Goal: Check status: Check status

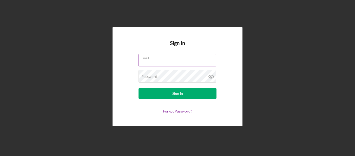
click at [190, 59] on div "Email" at bounding box center [178, 60] width 78 height 13
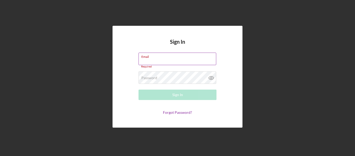
click at [157, 57] on div "Email Required" at bounding box center [178, 61] width 78 height 16
type input "[EMAIL_ADDRESS][DOMAIN_NAME]"
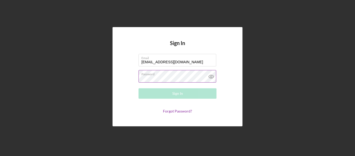
click at [169, 74] on div "Password Required" at bounding box center [178, 76] width 78 height 13
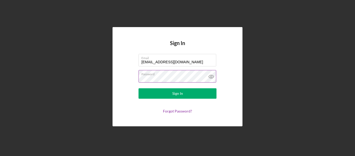
click at [139, 88] on button "Sign In" at bounding box center [178, 93] width 78 height 10
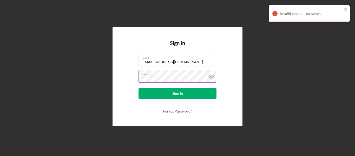
click at [211, 76] on icon at bounding box center [211, 77] width 2 height 2
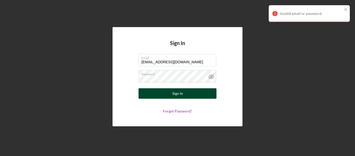
click at [155, 91] on button "Sign In" at bounding box center [178, 93] width 78 height 10
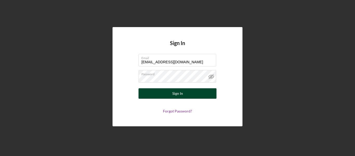
click at [168, 95] on button "Sign In" at bounding box center [178, 93] width 78 height 10
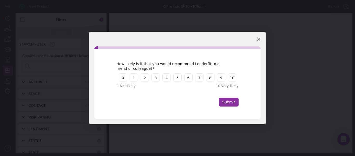
click at [258, 37] on icon "Close survey" at bounding box center [258, 38] width 3 height 3
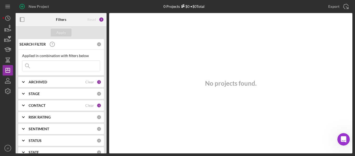
click at [53, 65] on input at bounding box center [61, 66] width 78 height 10
type input "keep moving"
click at [66, 82] on div "ARCHIVED" at bounding box center [57, 82] width 57 height 4
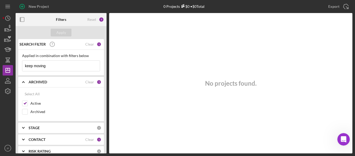
click at [72, 79] on div "ARCHIVED Clear 1" at bounding box center [65, 82] width 73 height 10
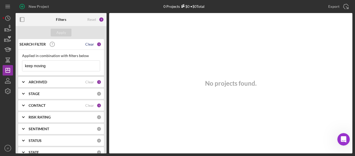
click at [89, 44] on div "Clear" at bounding box center [89, 44] width 9 height 4
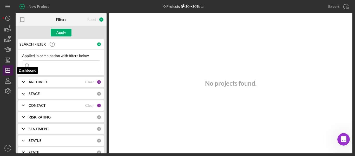
click at [9, 71] on icon "Icon/Dashboard" at bounding box center [7, 70] width 13 height 13
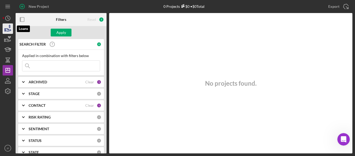
click at [7, 28] on icon "button" at bounding box center [7, 28] width 13 height 13
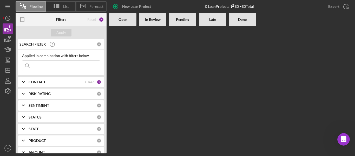
click at [62, 79] on div "CONTACT Clear 1" at bounding box center [65, 82] width 73 height 10
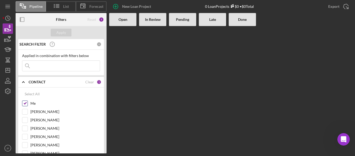
click at [27, 104] on input "Me" at bounding box center [24, 103] width 5 height 5
checkbox input "false"
click at [62, 31] on div "Apply" at bounding box center [61, 33] width 10 height 8
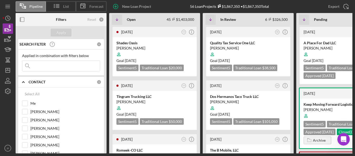
click at [71, 64] on input at bounding box center [61, 66] width 78 height 10
type input "keep"
drag, startPoint x: 58, startPoint y: 33, endPoint x: 97, endPoint y: 53, distance: 44.0
click at [58, 33] on div "Apply" at bounding box center [61, 33] width 10 height 8
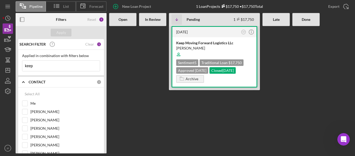
click at [206, 38] on div "Keep Moving Forward Logistics LLc [PERSON_NAME] Sentiment 5 Traditional Loan $1…" at bounding box center [214, 61] width 84 height 49
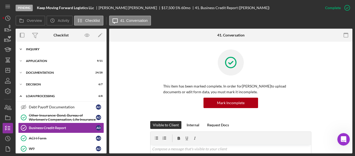
click at [50, 46] on div "Icon/Expander Inquiry 11 / 15" at bounding box center [61, 49] width 91 height 10
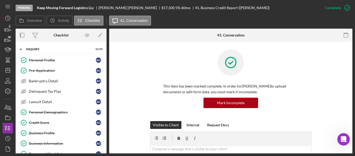
click at [43, 134] on div "Business Profile" at bounding box center [62, 133] width 67 height 4
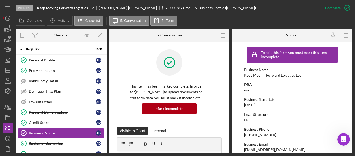
drag, startPoint x: 46, startPoint y: 143, endPoint x: 219, endPoint y: 98, distance: 178.3
click at [46, 143] on div "Business Information" at bounding box center [62, 143] width 67 height 4
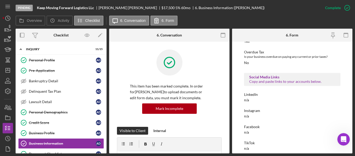
scroll to position [212, 0]
click at [63, 61] on div "Personal Profile" at bounding box center [62, 60] width 67 height 4
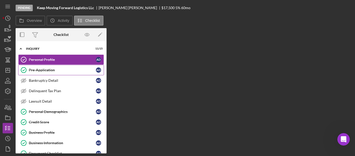
click at [58, 68] on div "Pre-Application" at bounding box center [62, 70] width 67 height 4
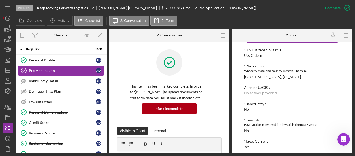
scroll to position [39, 0]
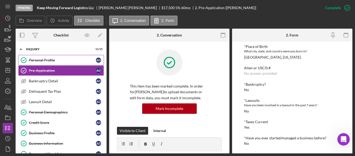
click at [56, 58] on div "Personal Profile" at bounding box center [62, 60] width 67 height 4
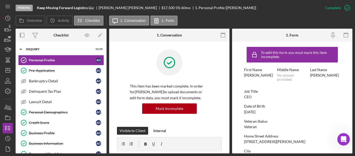
scroll to position [52, 0]
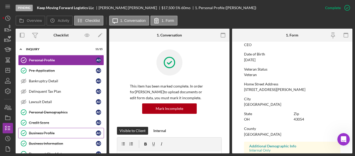
drag, startPoint x: 48, startPoint y: 132, endPoint x: 138, endPoint y: 124, distance: 90.7
click at [48, 132] on div "Business Profile" at bounding box center [62, 133] width 67 height 4
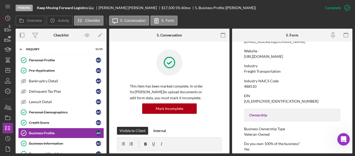
scroll to position [78, 0]
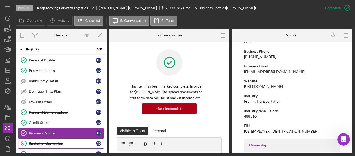
click at [62, 142] on div "Business Information" at bounding box center [62, 143] width 67 height 4
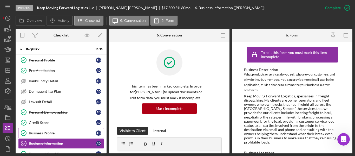
drag, startPoint x: 39, startPoint y: 131, endPoint x: 312, endPoint y: 116, distance: 273.8
click at [39, 131] on div "Business Profile" at bounding box center [62, 133] width 67 height 4
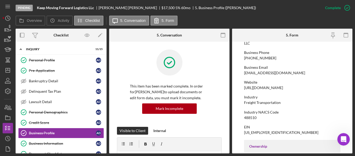
scroll to position [78, 0]
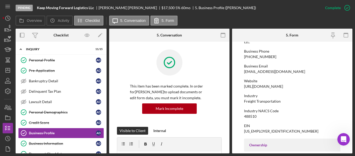
drag, startPoint x: 40, startPoint y: 60, endPoint x: 136, endPoint y: 60, distance: 95.2
click at [40, 60] on div "Personal Profile" at bounding box center [62, 60] width 67 height 4
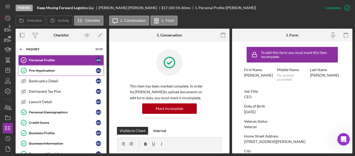
click at [56, 70] on div "Pre-Application" at bounding box center [62, 70] width 67 height 4
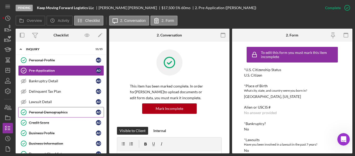
click at [52, 115] on link "Personal Demographics Personal Demographics A D" at bounding box center [61, 112] width 86 height 10
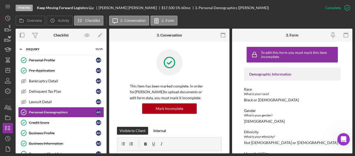
scroll to position [26, 0]
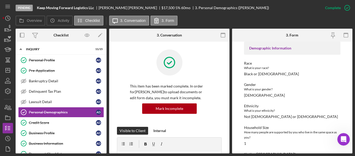
drag, startPoint x: 44, startPoint y: 134, endPoint x: 268, endPoint y: 75, distance: 231.8
click at [44, 134] on div "Business Profile" at bounding box center [62, 133] width 67 height 4
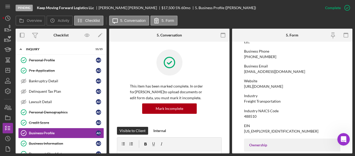
scroll to position [104, 0]
